Goal: Task Accomplishment & Management: Use online tool/utility

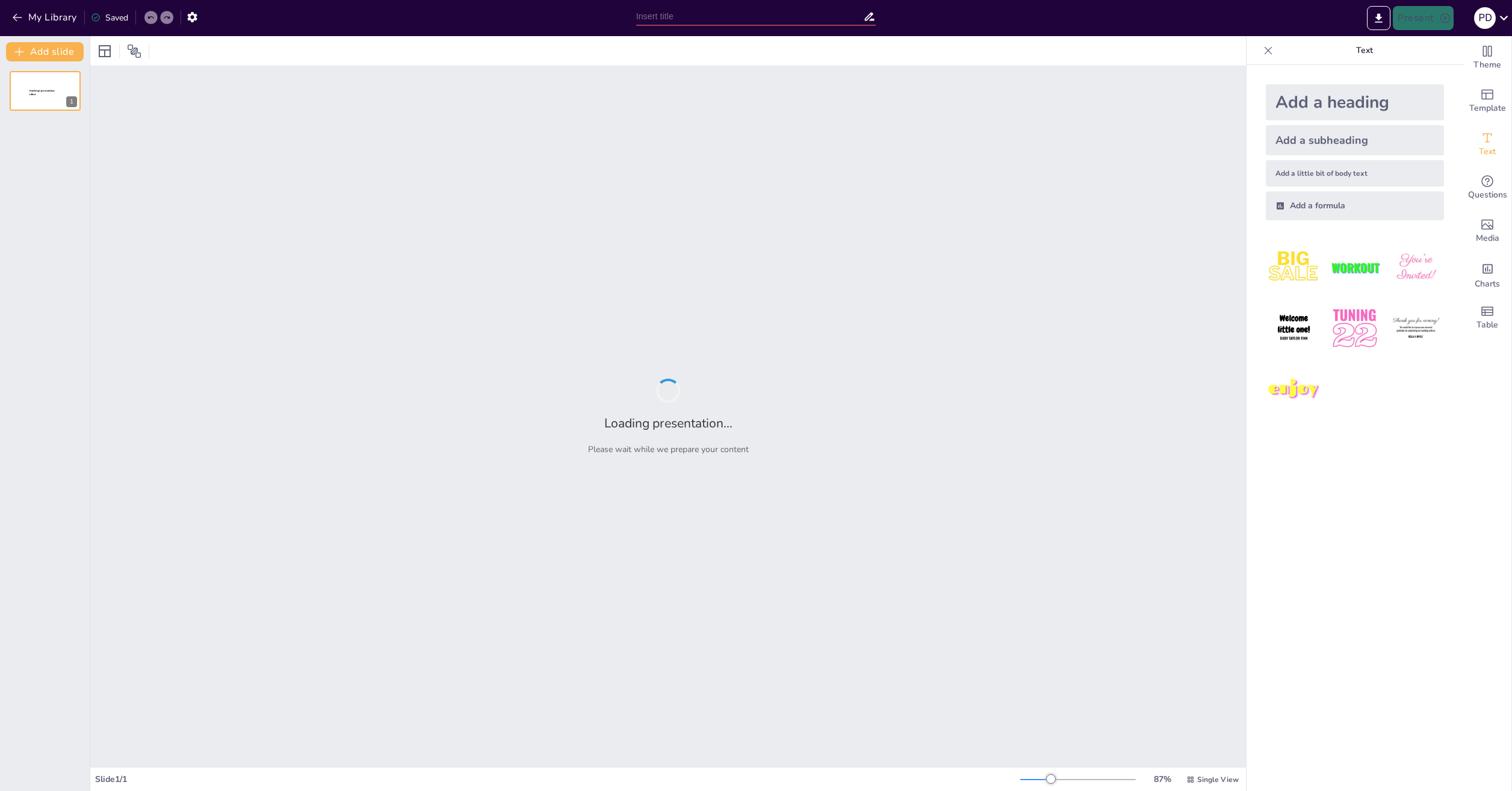
type input "Основы баллистического движения: принципы и модели"
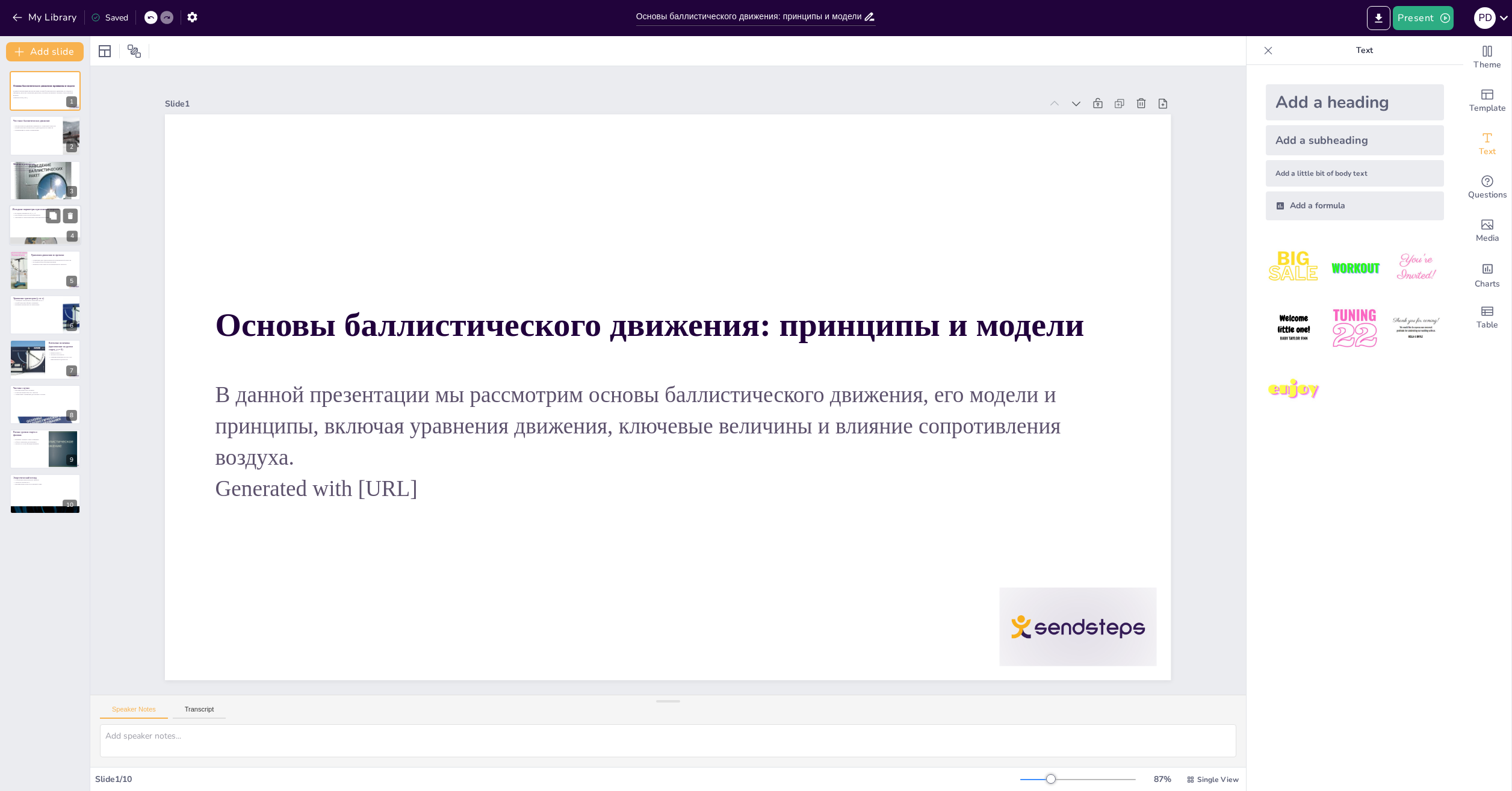
click at [30, 228] on div at bounding box center [45, 225] width 73 height 41
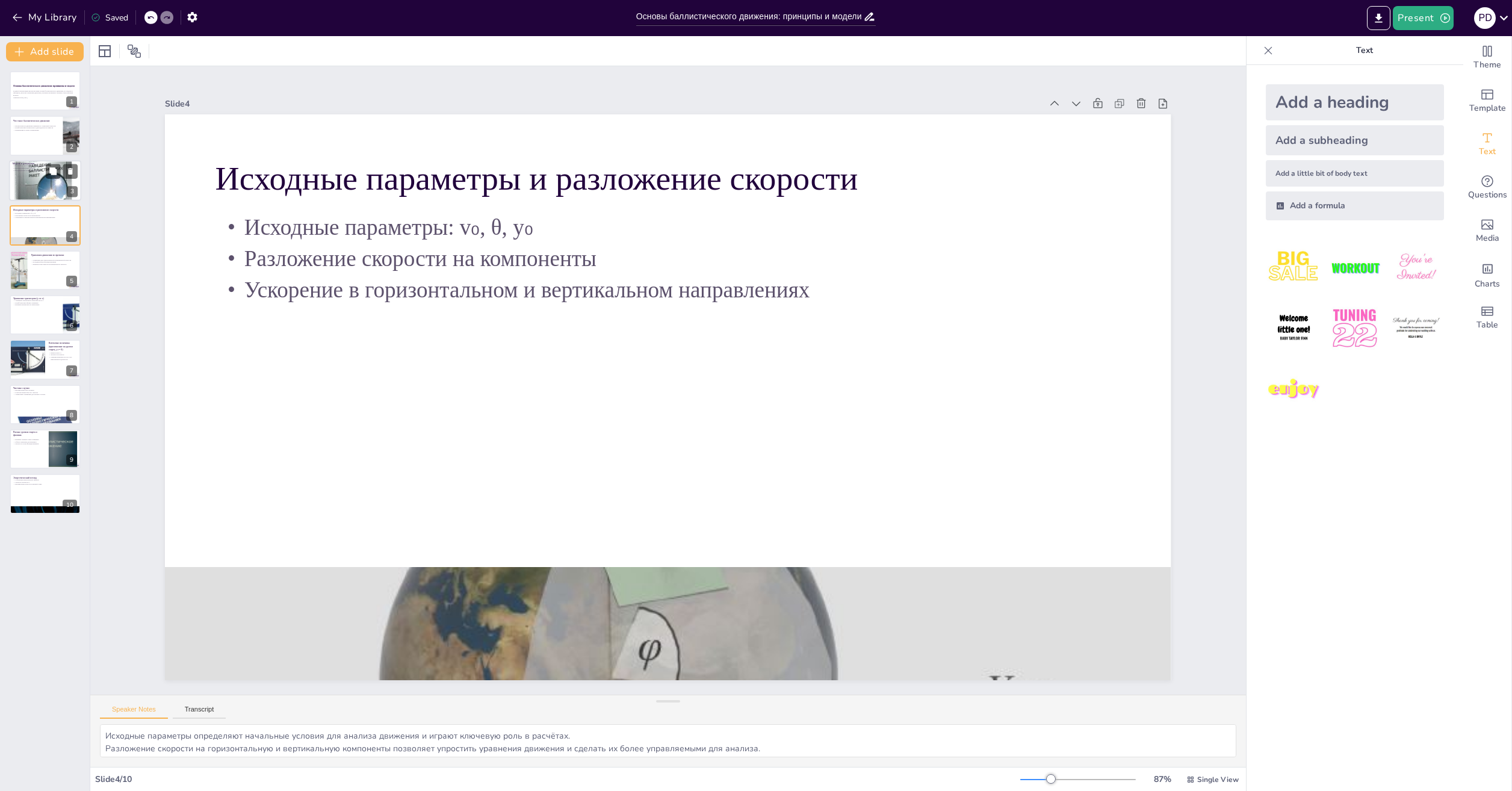
click at [39, 176] on div at bounding box center [45, 180] width 73 height 110
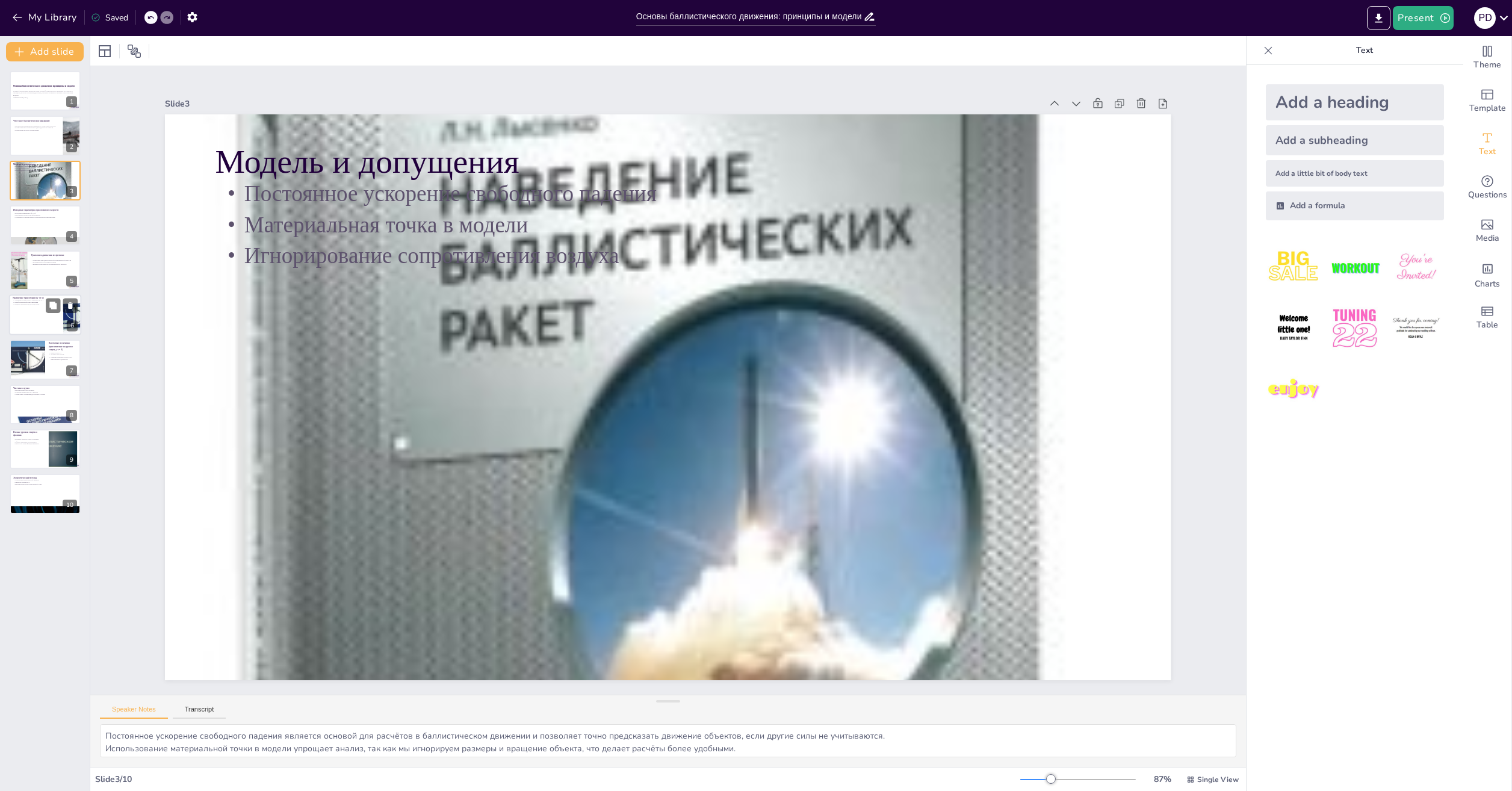
click at [37, 295] on div "Уравнение траектории (y от x) Уравнение траектории в зависимости от x Параболич…" at bounding box center [45, 315] width 73 height 41
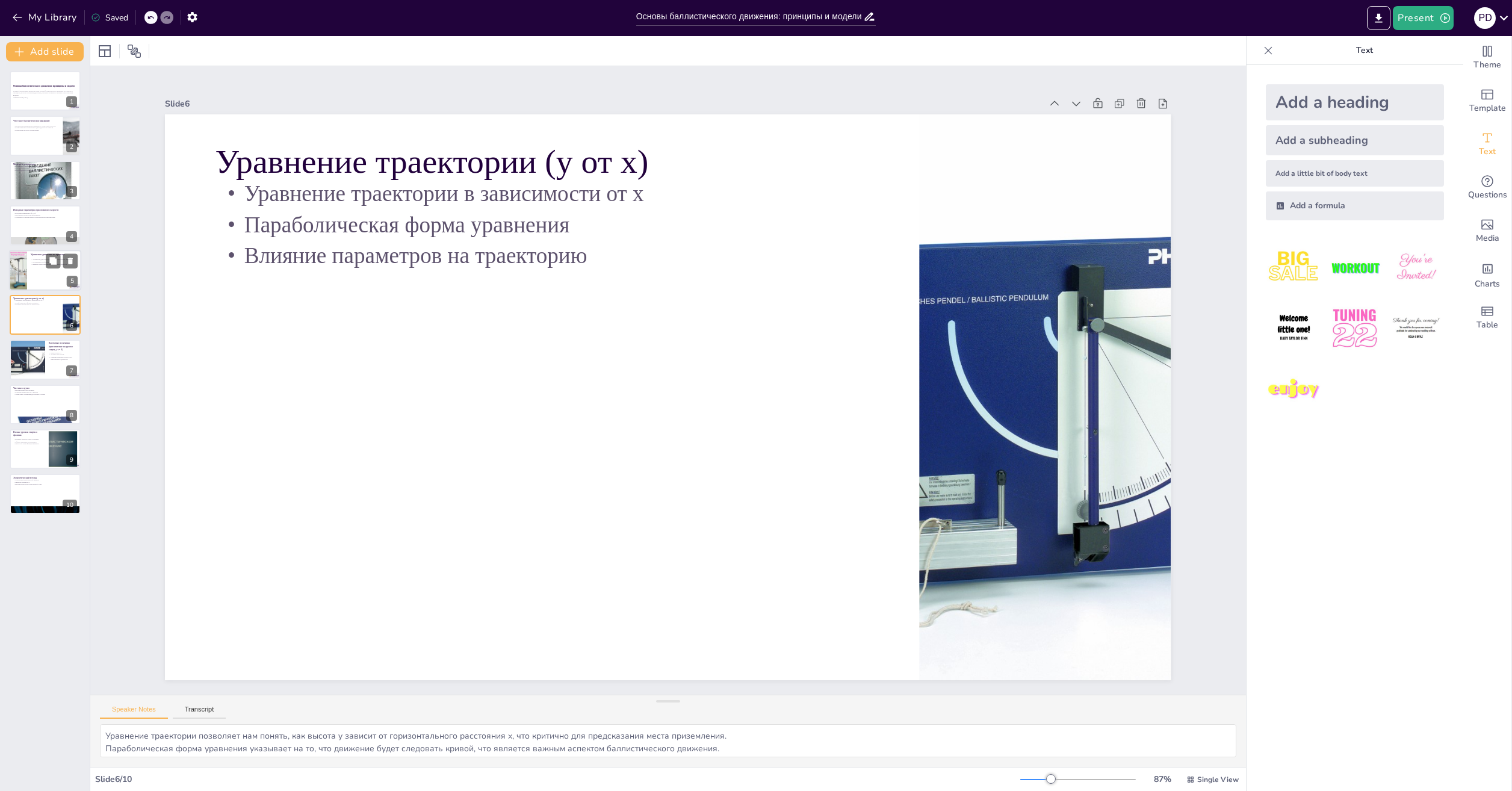
click at [41, 260] on p "Уравнения для горизонтальной и вертикальной скорости" at bounding box center [54, 260] width 47 height 3
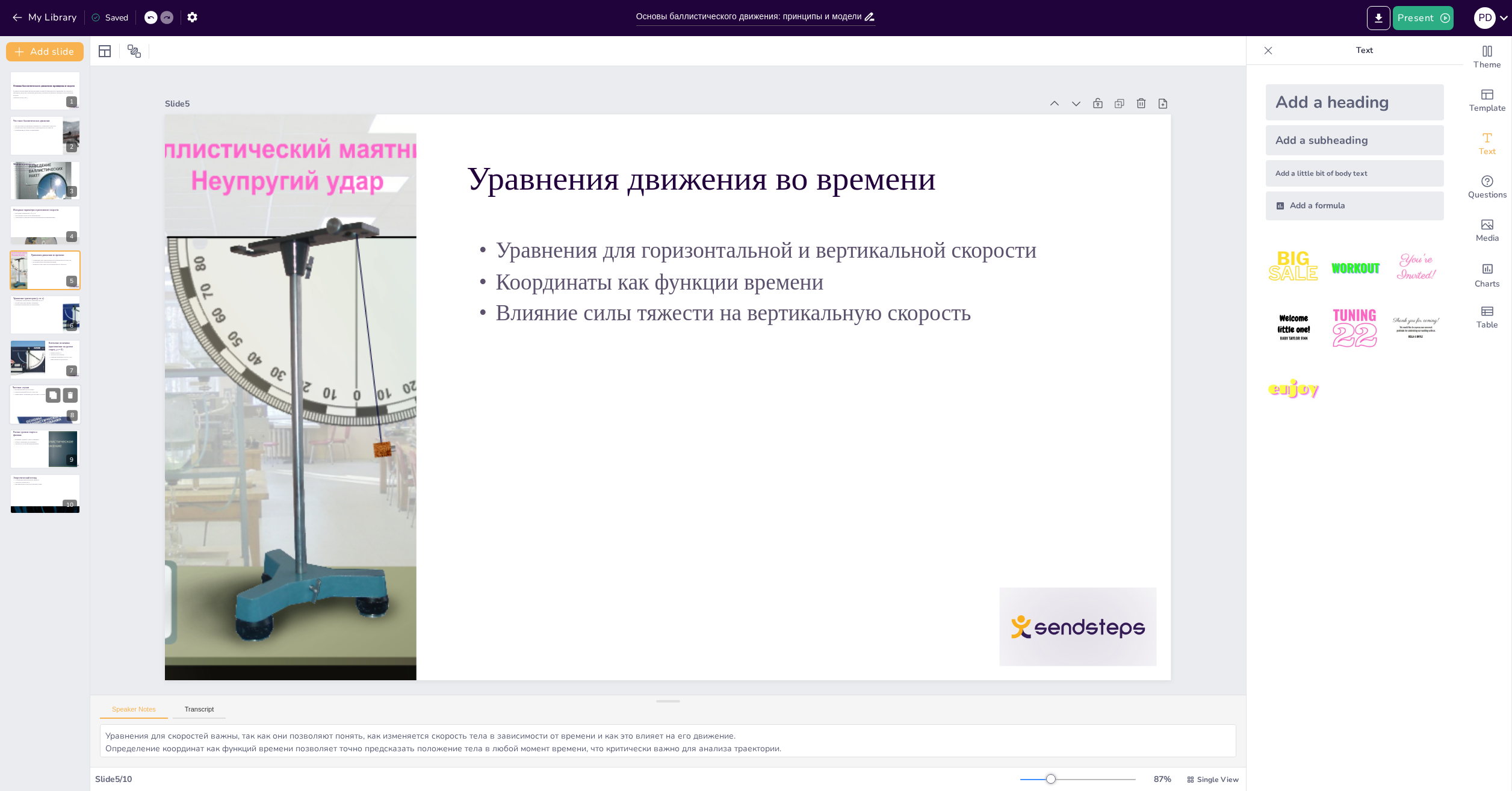
click at [41, 409] on div at bounding box center [45, 405] width 73 height 41
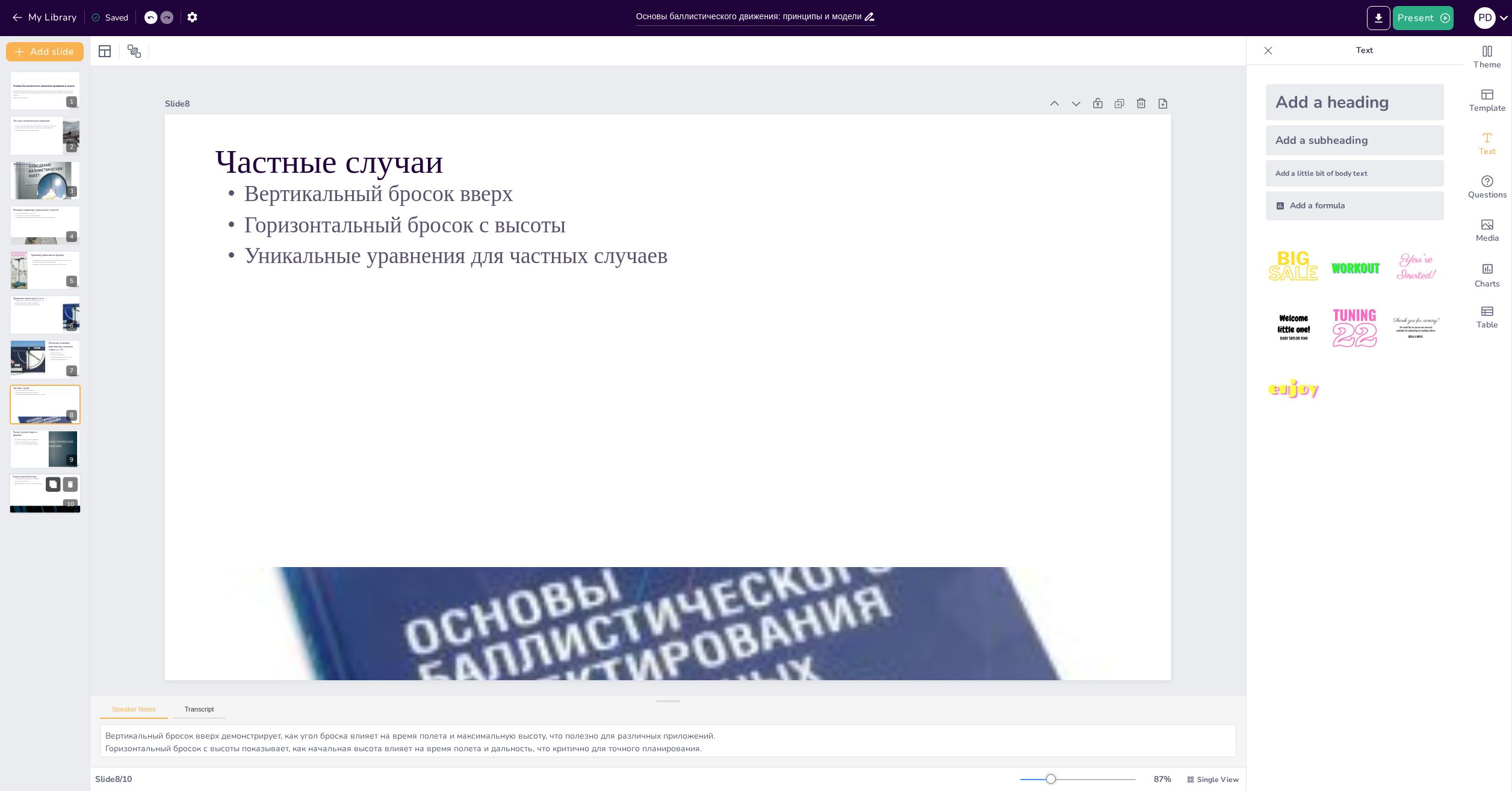
click at [54, 483] on icon at bounding box center [53, 485] width 7 height 7
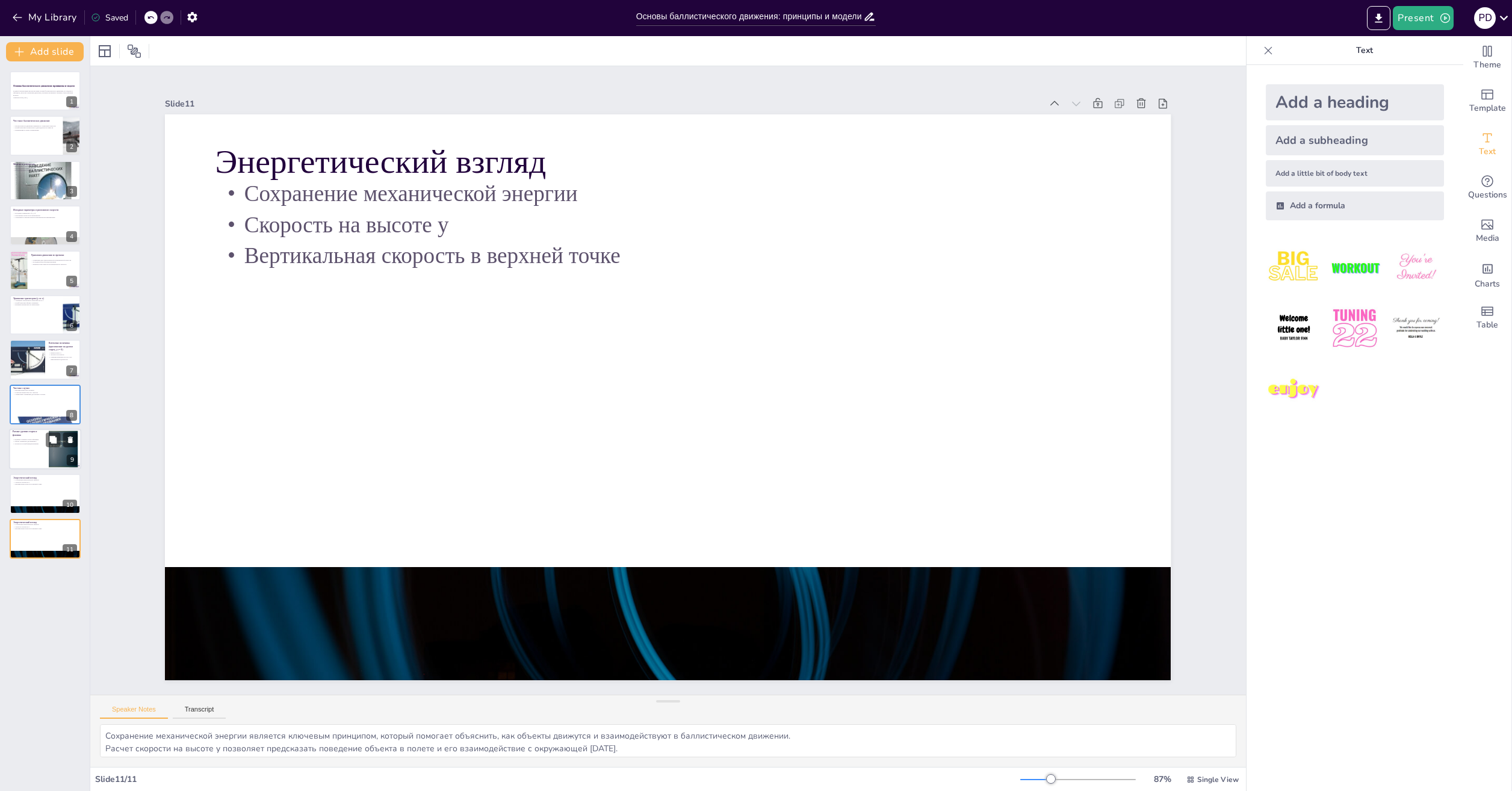
click at [17, 443] on p "Дальность R как функция времени" at bounding box center [29, 445] width 33 height 3
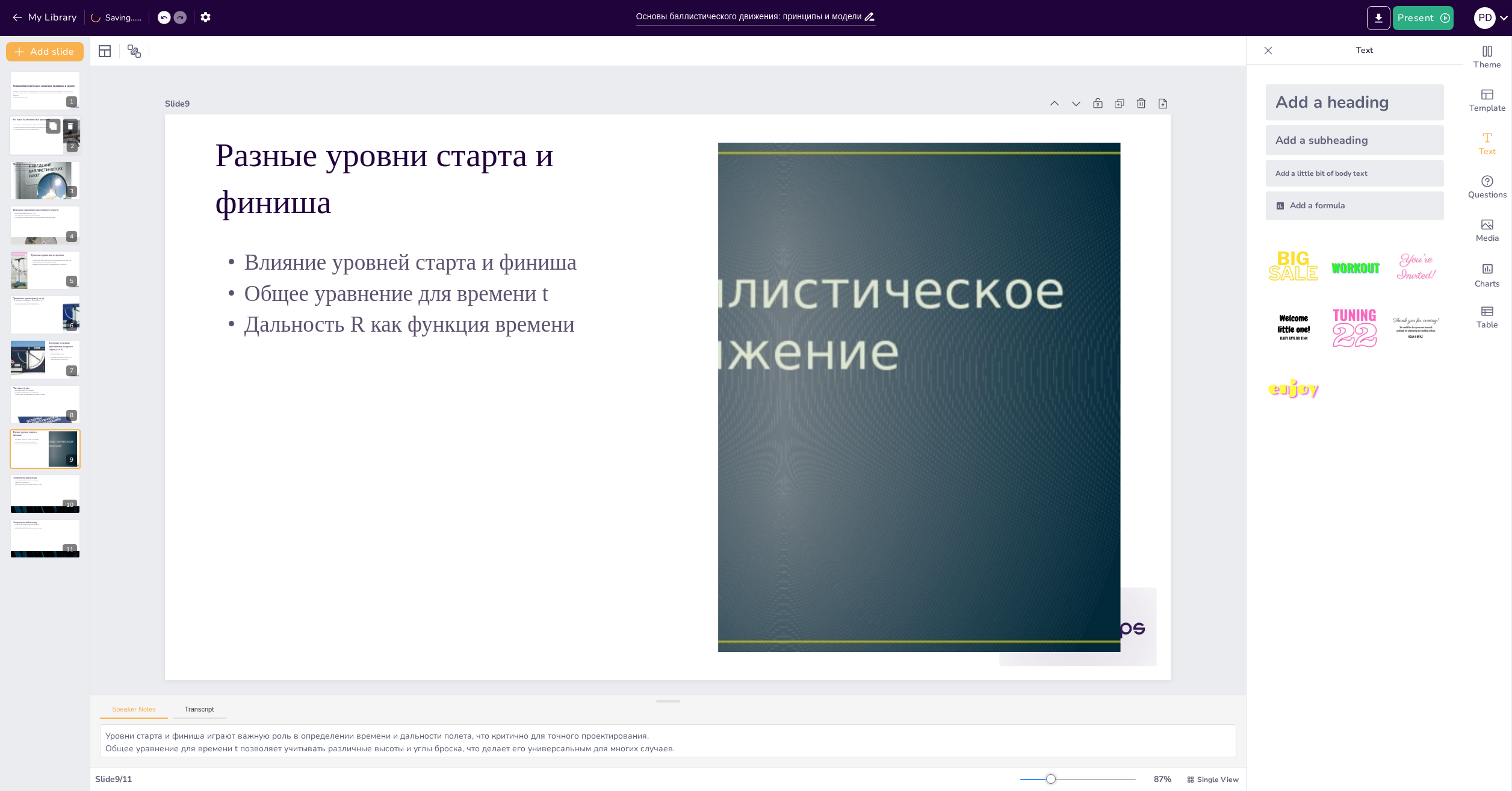
click at [30, 121] on p "Что такое баллистическое движение" at bounding box center [36, 120] width 47 height 3
type textarea "Loremipsu dolorsit ametcons adipisci elitseddoe t incididuntutla etdolore, mag …"
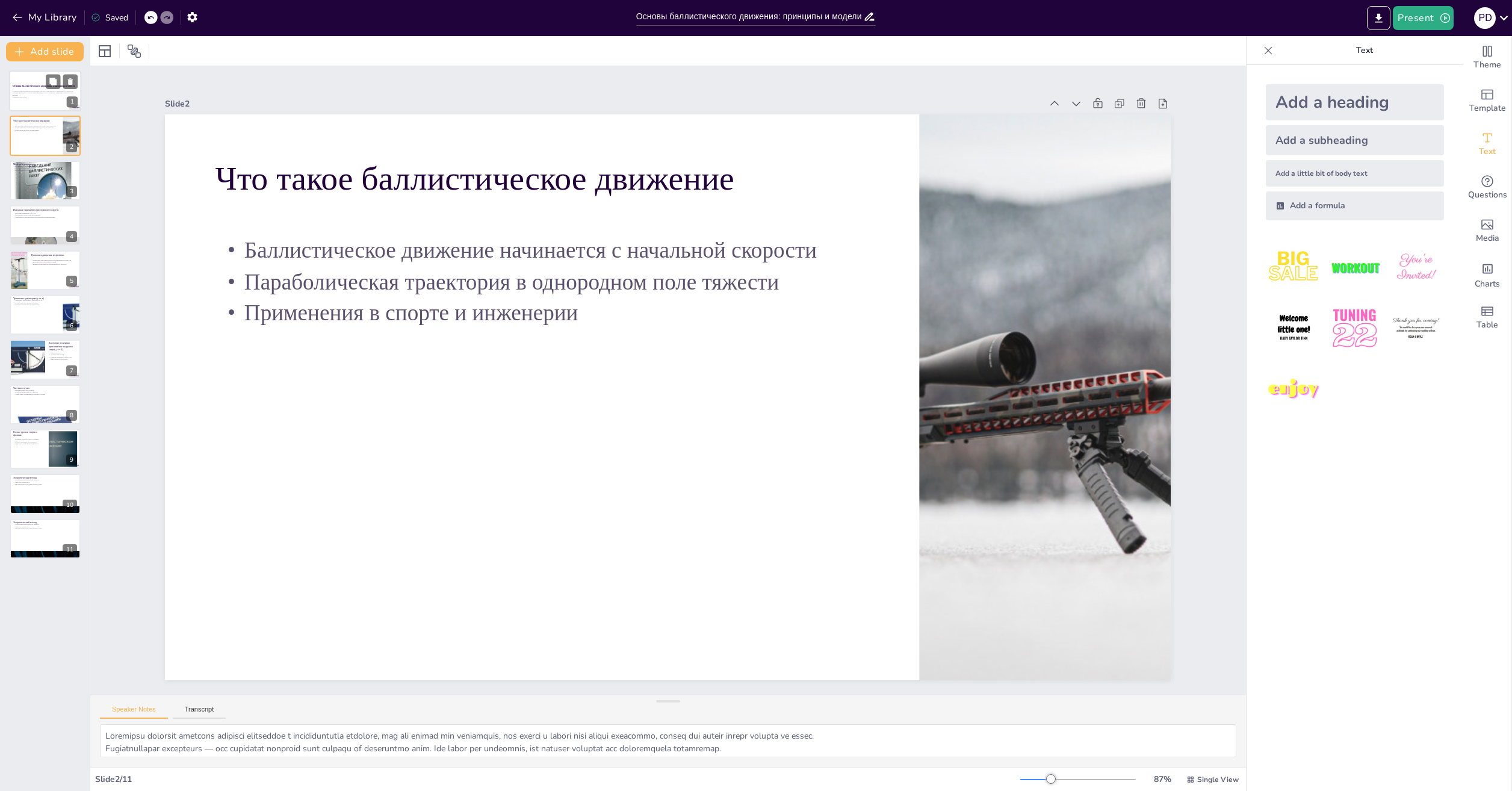
click at [37, 85] on strong "Основы баллистического движения: принципы и модели" at bounding box center [44, 85] width 62 height 3
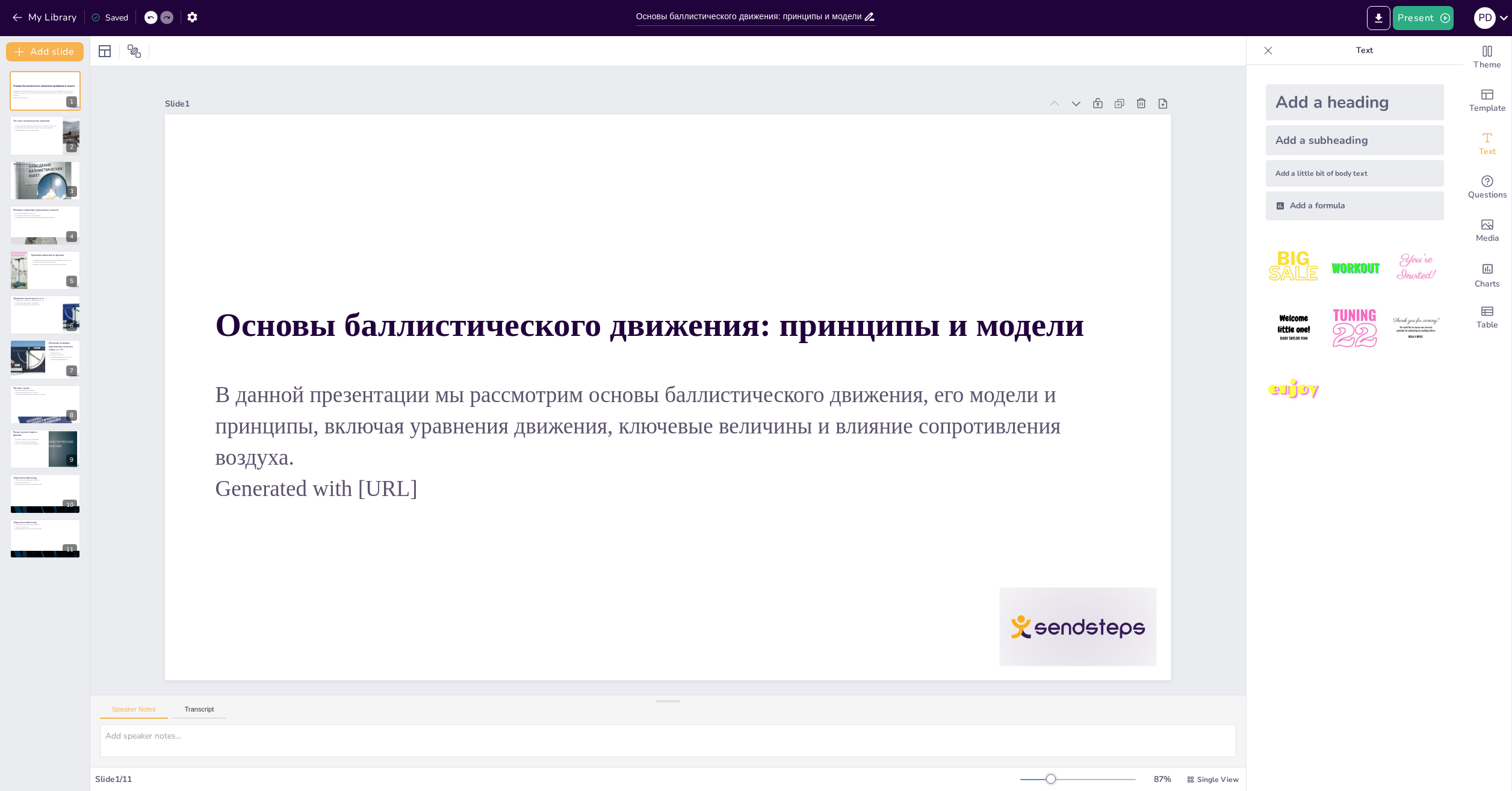
click at [39, 516] on div "Основы баллистического движения: принципы и модели В данной презентации мы расс…" at bounding box center [45, 315] width 89 height 487
click at [40, 535] on div at bounding box center [45, 539] width 73 height 41
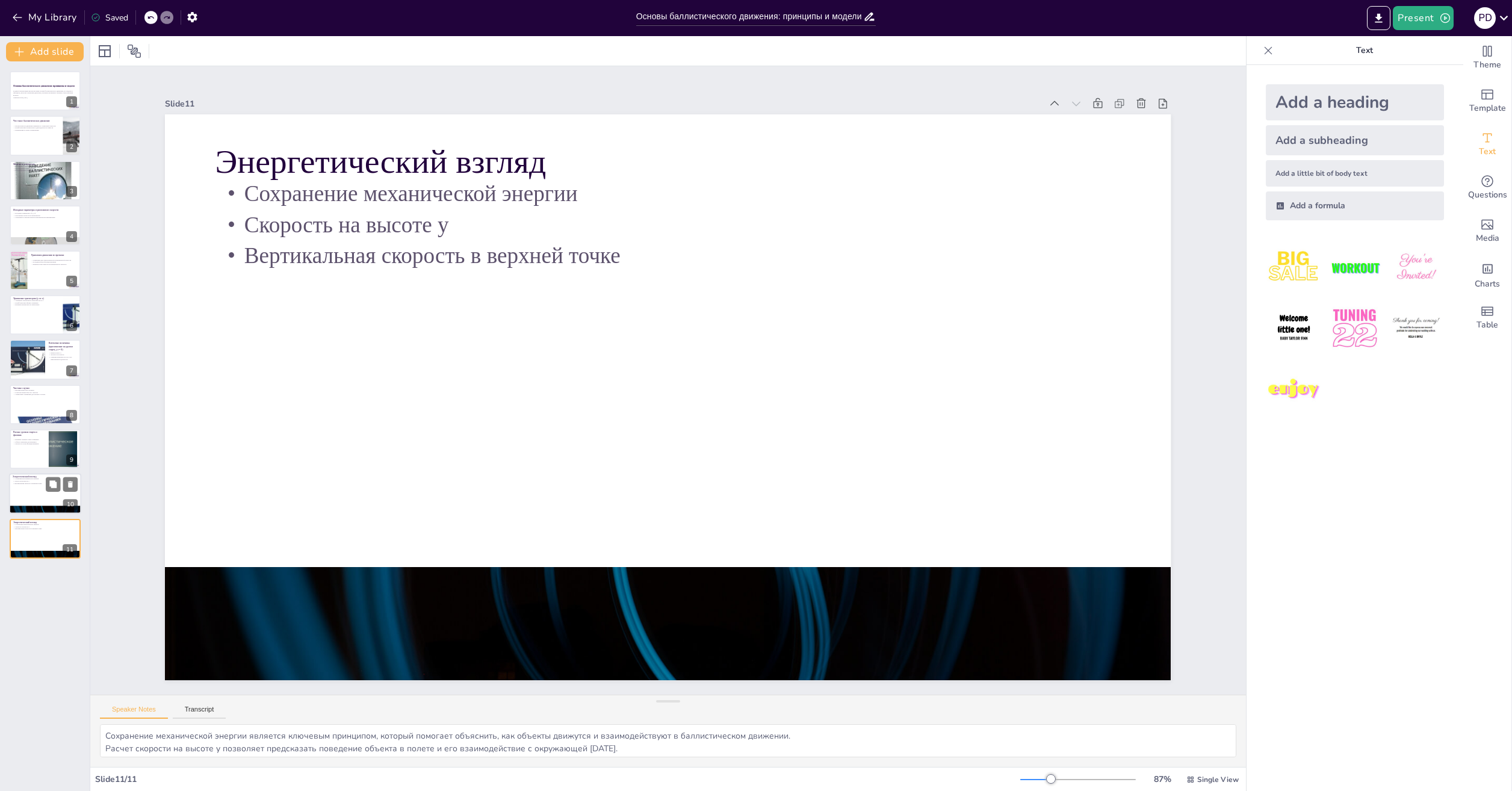
click at [47, 512] on div at bounding box center [45, 510] width 73 height 41
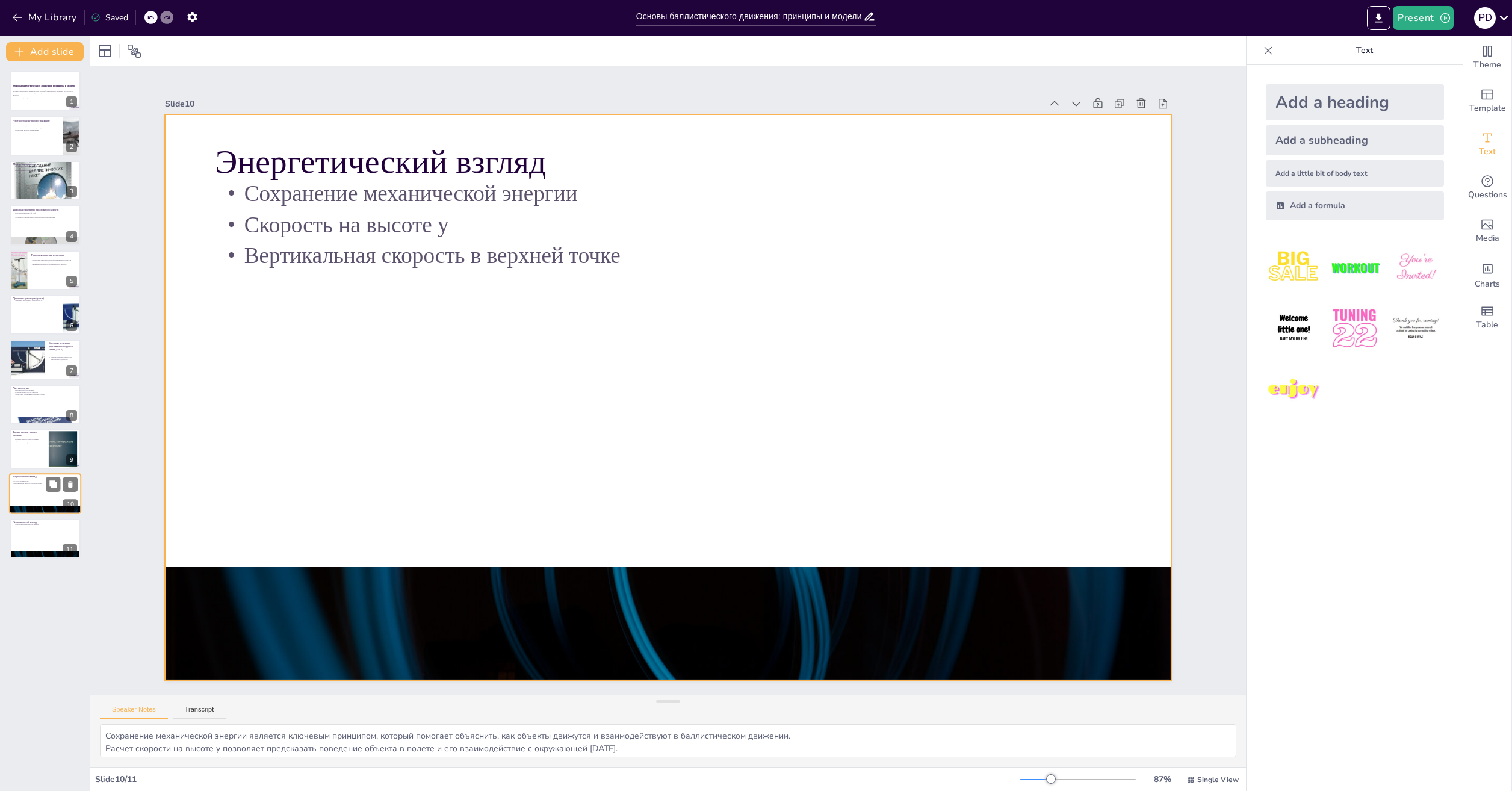
click at [41, 497] on div at bounding box center [45, 494] width 73 height 41
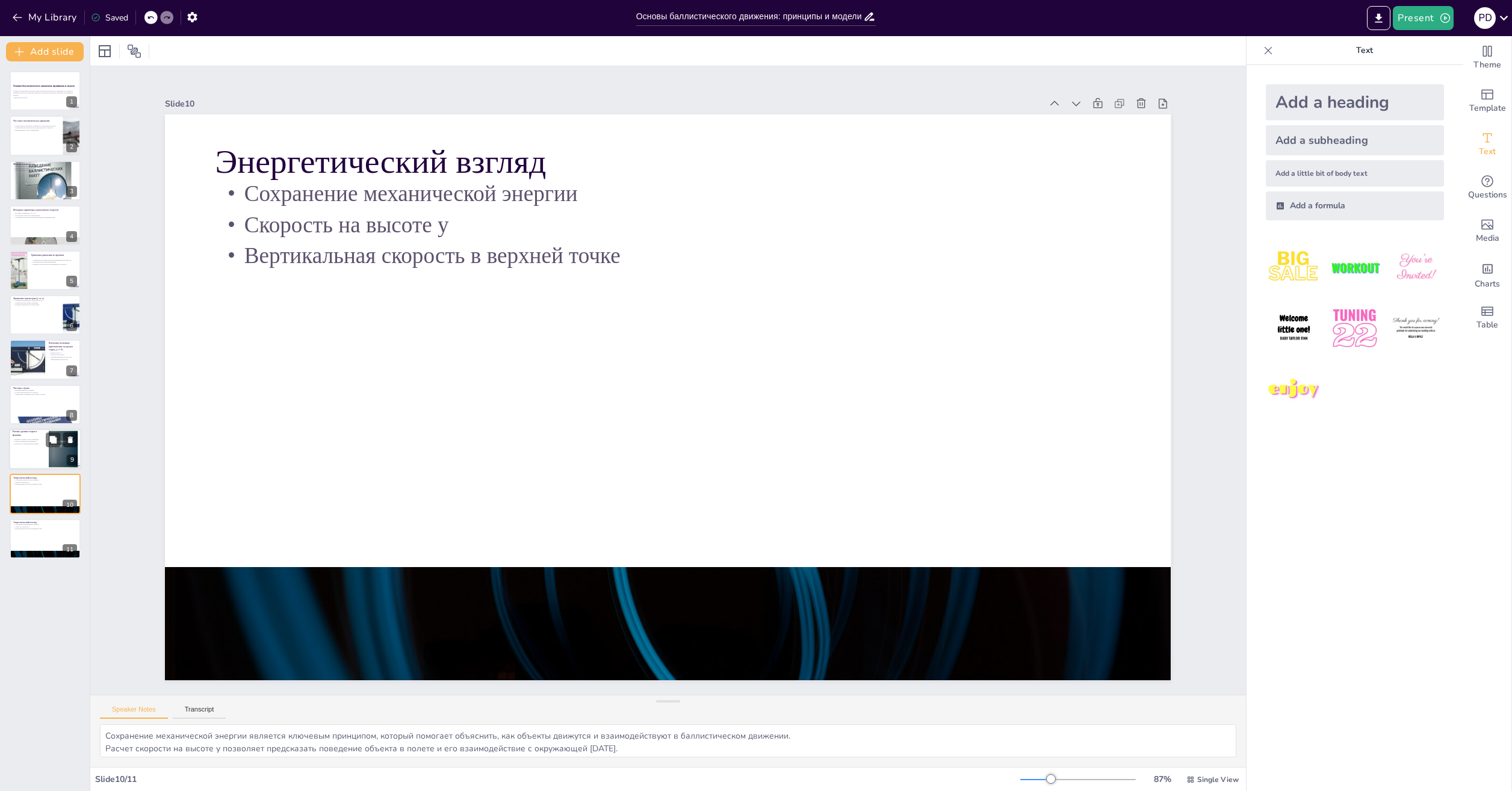
click at [39, 439] on p "Влияние уровней старта и финиша" at bounding box center [29, 439] width 33 height 3
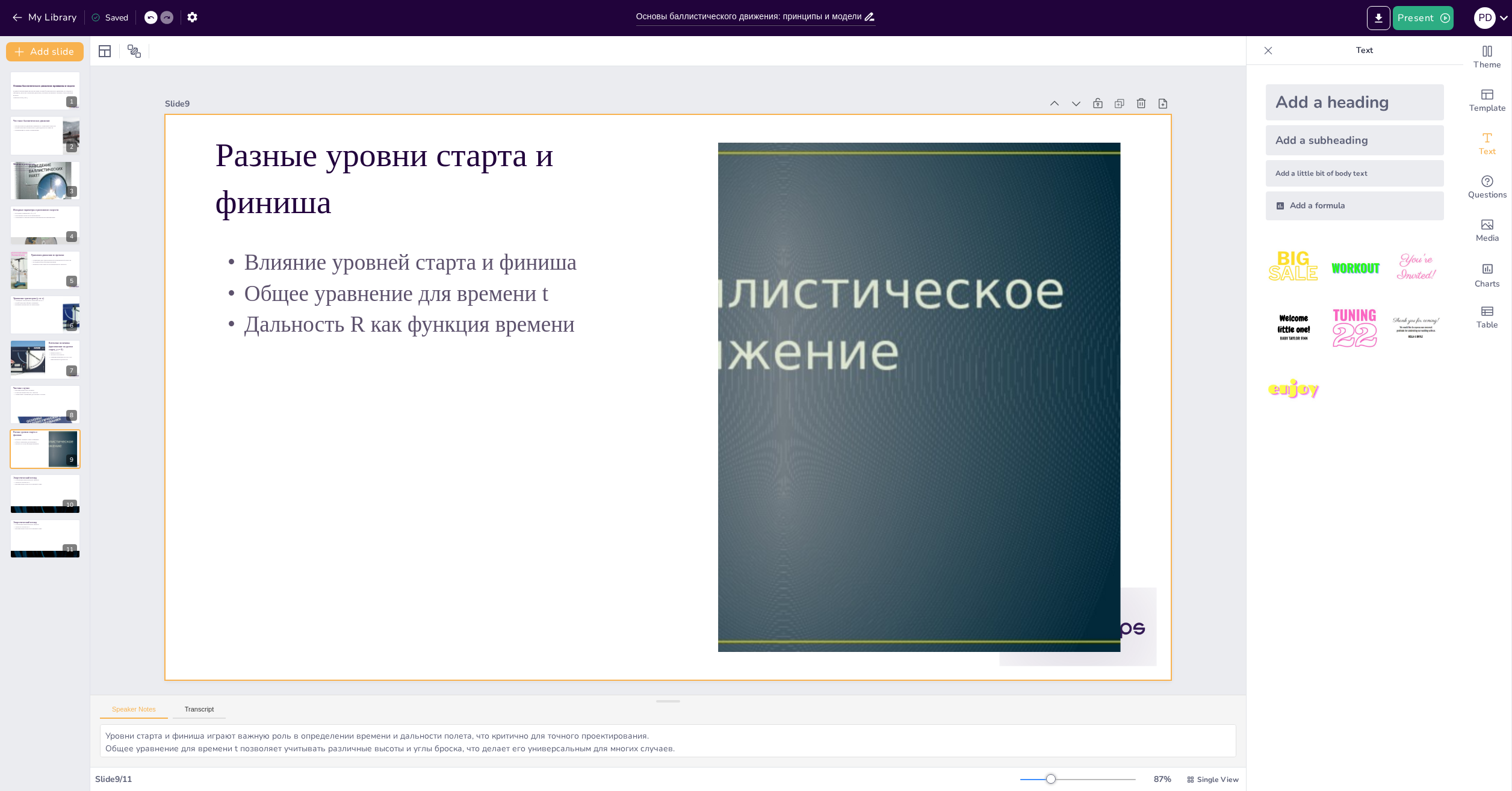
click at [768, 384] on div at bounding box center [916, 424] width 728 height 577
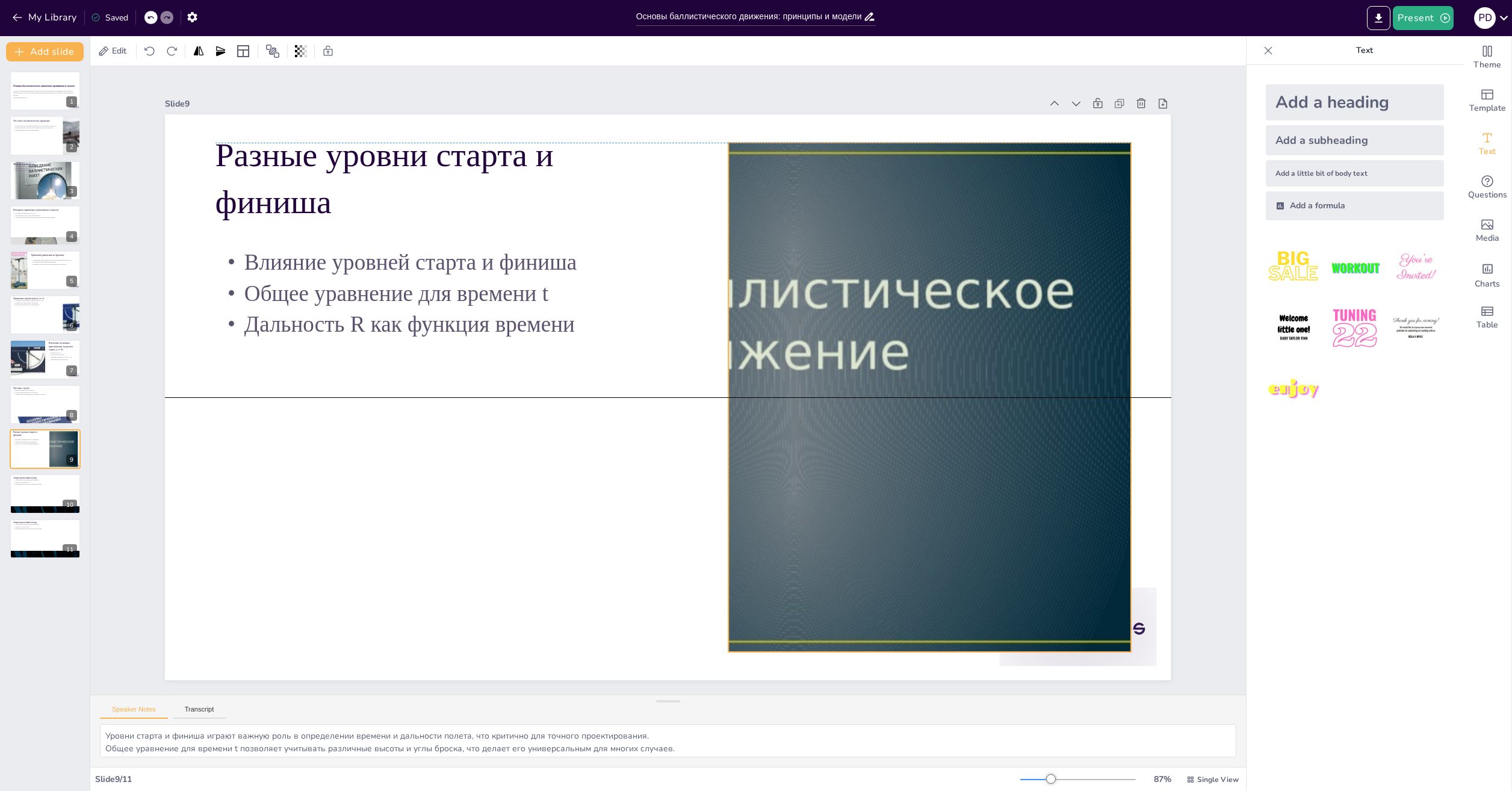
drag, startPoint x: 775, startPoint y: 368, endPoint x: 785, endPoint y: 363, distance: 11.2
click at [785, 363] on div at bounding box center [830, 586] width 832 height 845
click at [36, 358] on div at bounding box center [26, 360] width 56 height 41
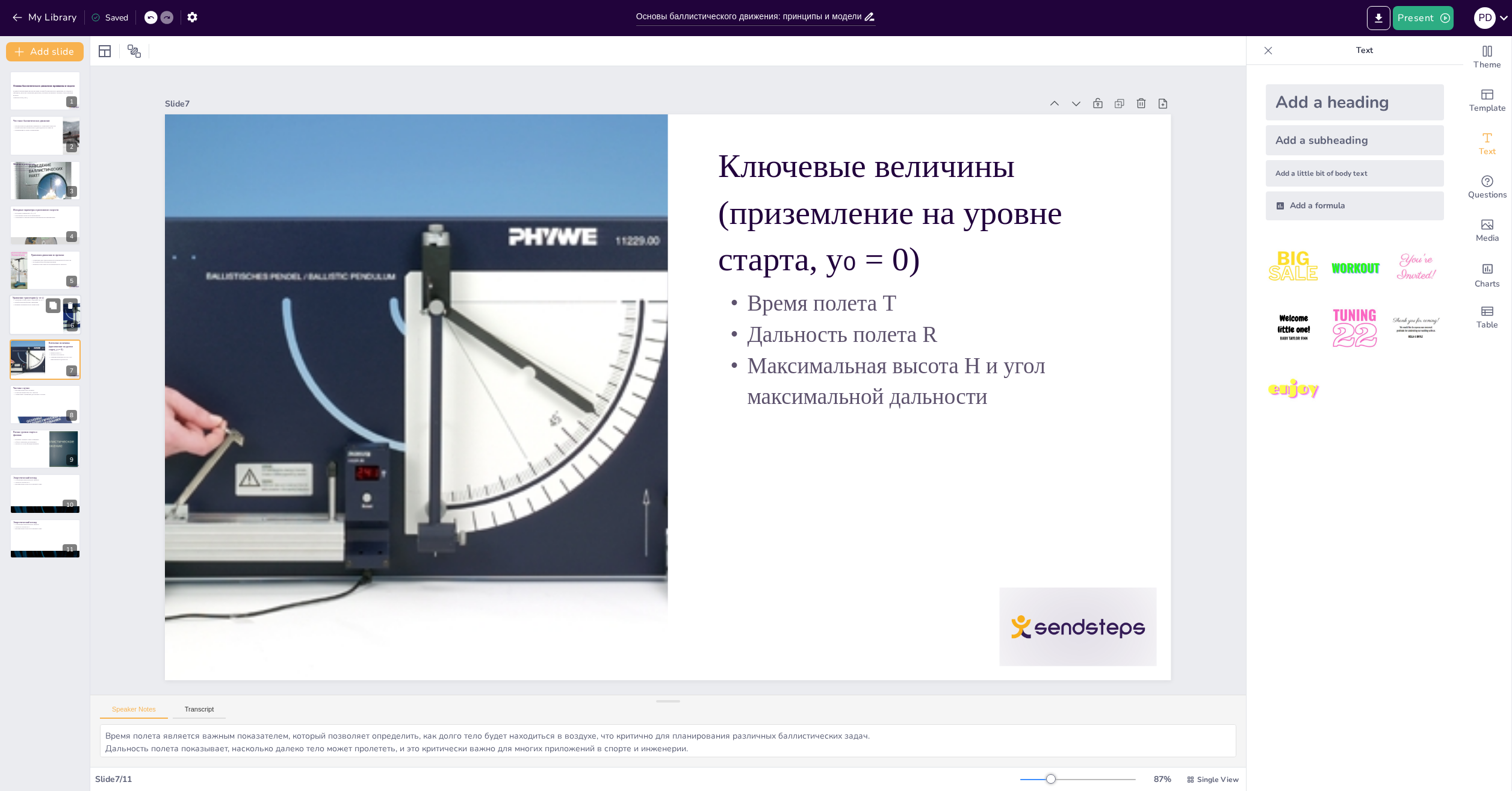
click at [31, 309] on div at bounding box center [45, 315] width 73 height 41
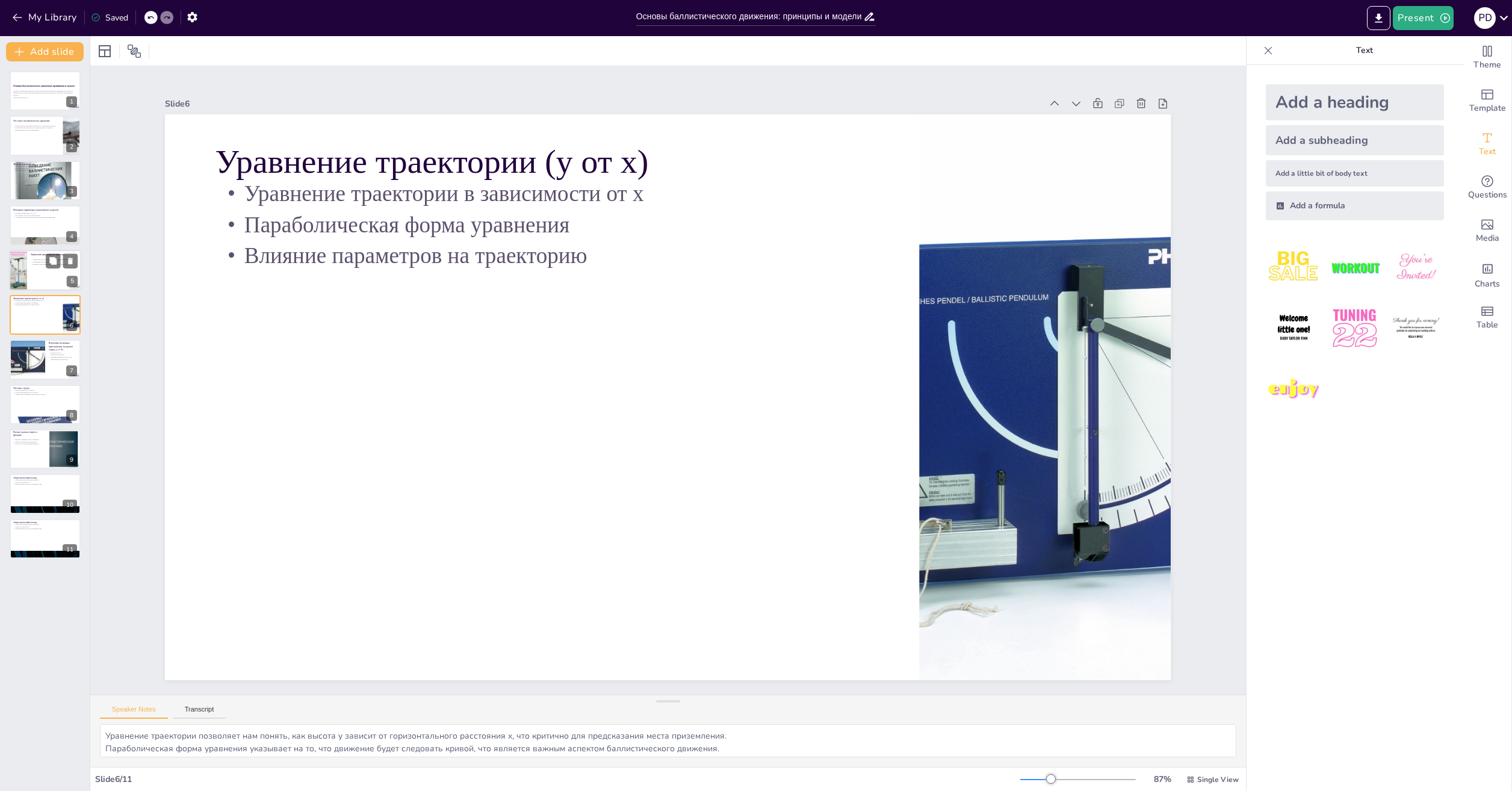
click at [39, 262] on p "Координаты как функции времени" at bounding box center [54, 262] width 47 height 3
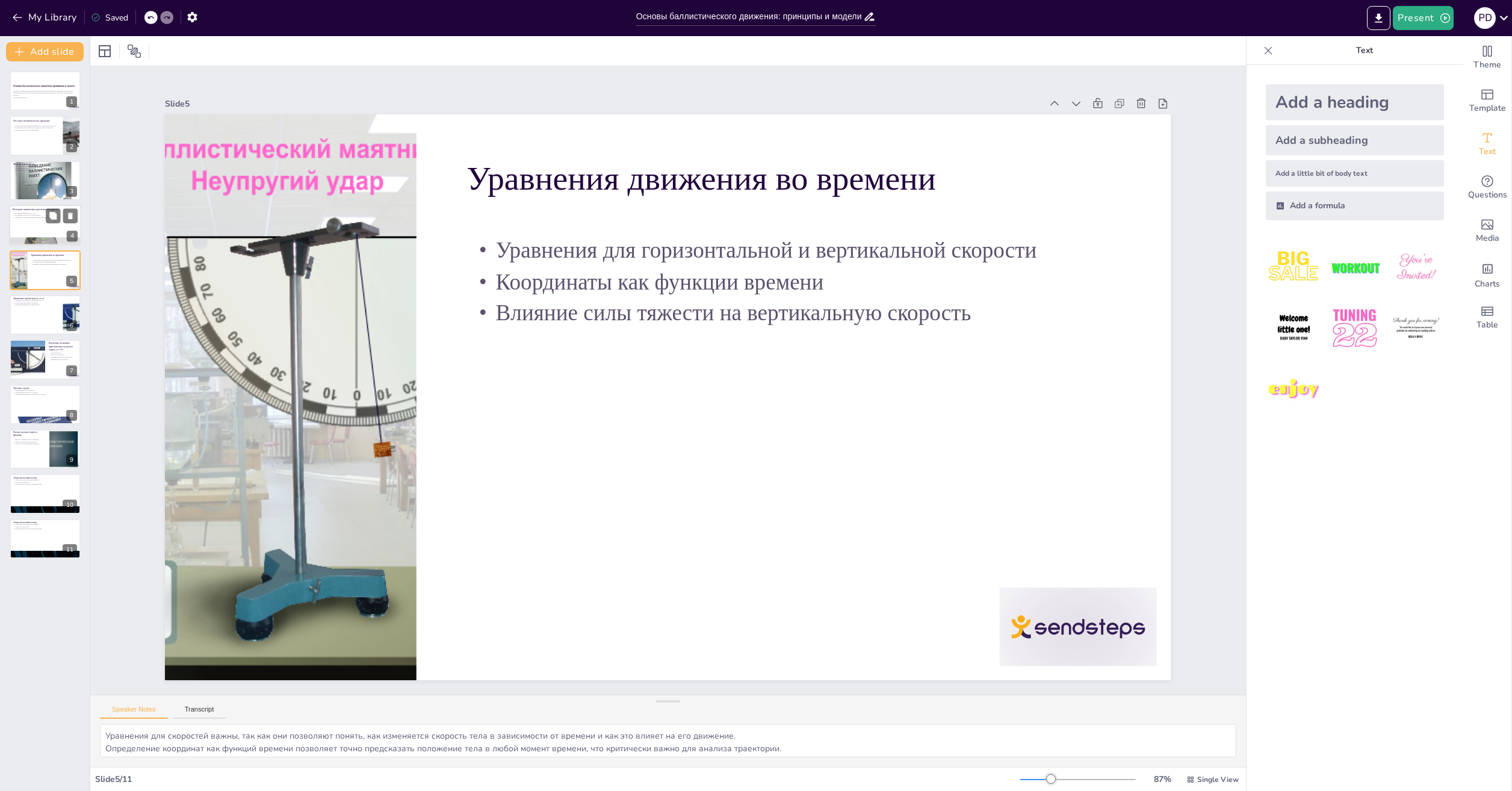
click at [37, 218] on p "Ускорение в горизонтальном и вертикальном направлениях" at bounding box center [45, 218] width 65 height 3
type textarea "Исходные параметры определяют начальные условия для анализа движения и играют к…"
